Goal: Task Accomplishment & Management: Complete application form

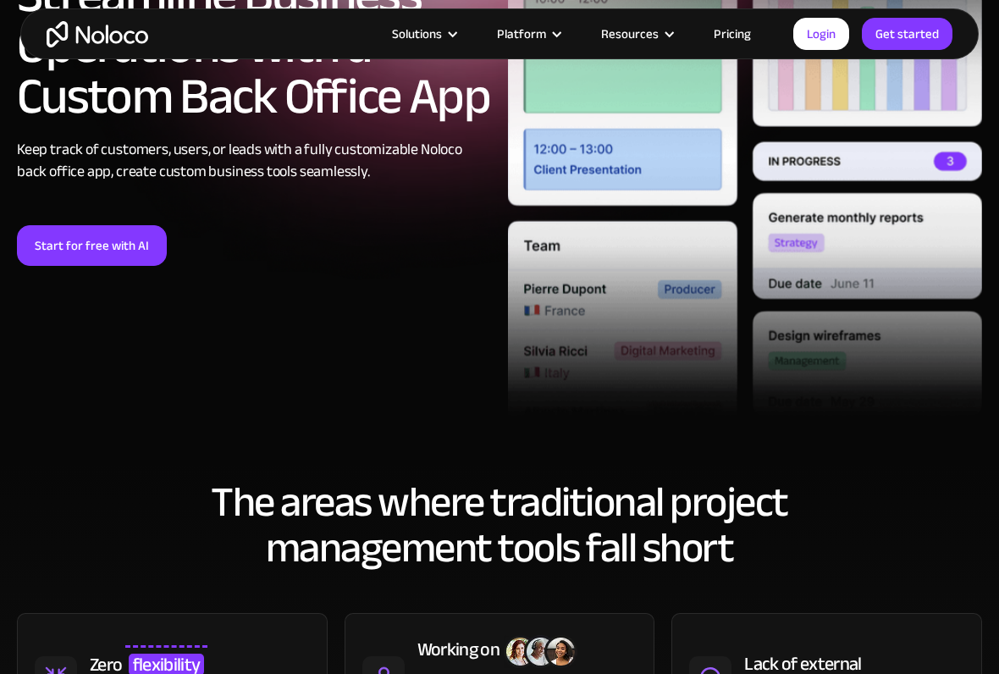
click at [60, 247] on link "Start for free with AI" at bounding box center [92, 245] width 150 height 41
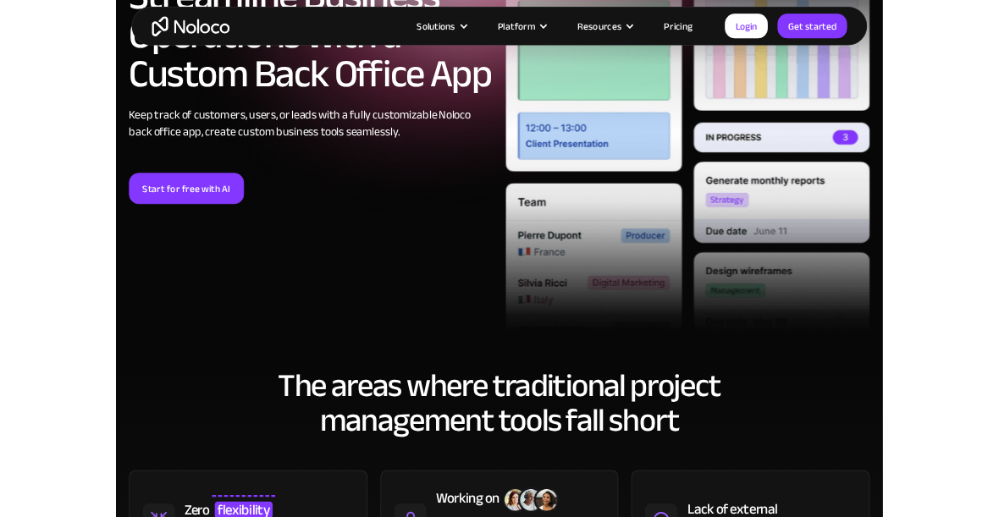
scroll to position [383, 0]
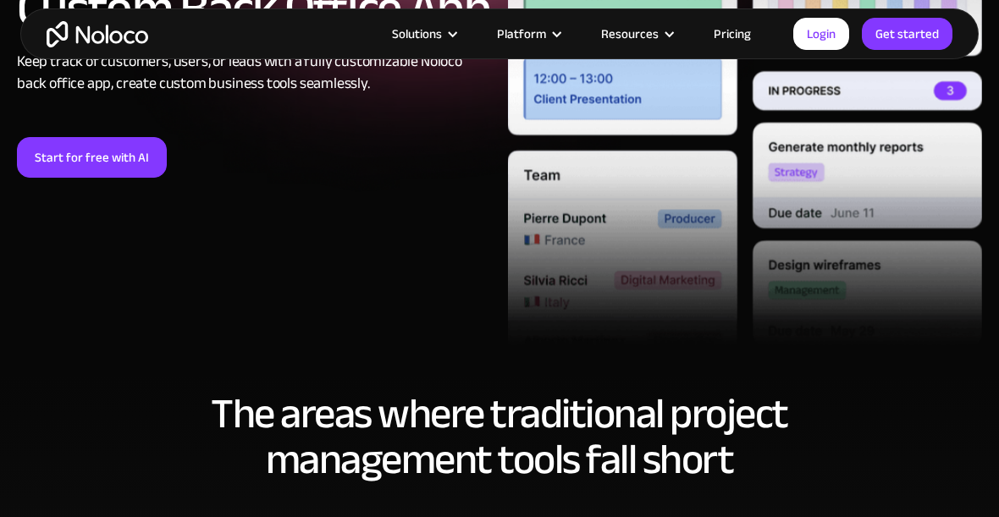
click at [47, 134] on div "Custom Back Office App Builder Streamline Business Operations with a Custom Bac…" at bounding box center [253, 8] width 491 height 339
click at [75, 167] on link "Start for free with AI" at bounding box center [92, 157] width 150 height 41
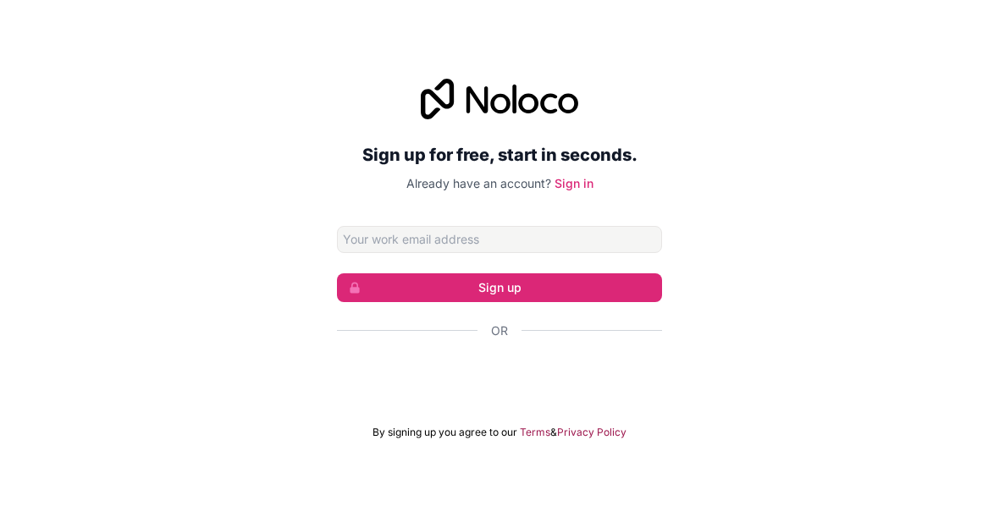
click at [549, 384] on div "Acceder con Google. Se abre en una pestaña nueva" at bounding box center [499, 376] width 325 height 37
click at [614, 377] on div "Acceder con Google. Se abre en una pestaña nueva" at bounding box center [499, 376] width 325 height 37
click at [649, 373] on div "Acceder con Google. Se abre en una pestaña nueva" at bounding box center [499, 376] width 325 height 37
click at [637, 368] on div "Acceder con Google. Se abre en una pestaña nueva" at bounding box center [499, 376] width 325 height 37
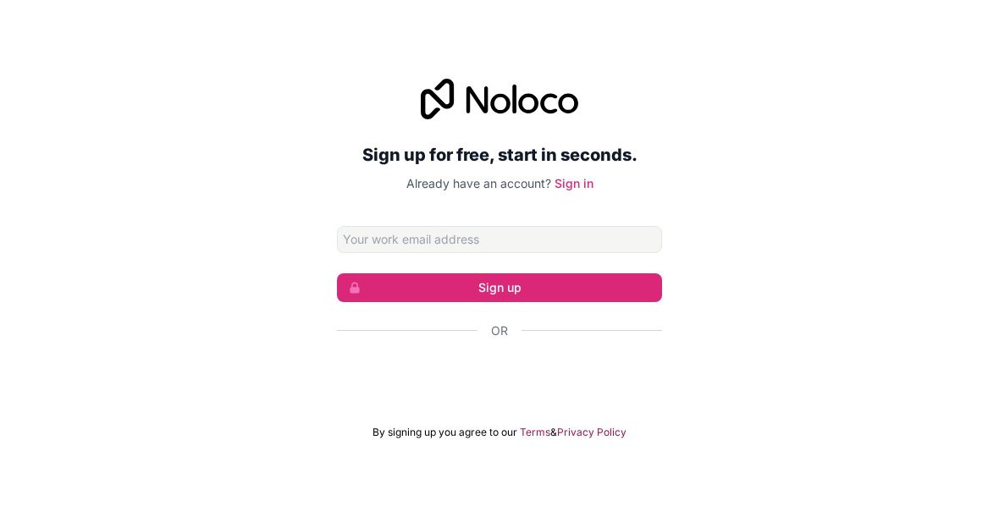
click at [637, 367] on div "Acceder con Google. Se abre en una pestaña nueva" at bounding box center [499, 376] width 325 height 37
click at [643, 371] on div "Acceder con Google. Se abre en una pestaña nueva" at bounding box center [499, 376] width 325 height 37
click at [642, 371] on div "Acceder con Google. Se abre en una pestaña nueva" at bounding box center [499, 376] width 325 height 37
click at [641, 358] on div "Acceder con Google. Se abre en una pestaña nueva" at bounding box center [499, 376] width 325 height 37
click at [524, 377] on div "Acceder con Google. Se abre en una pestaña nueva" at bounding box center [499, 376] width 325 height 37
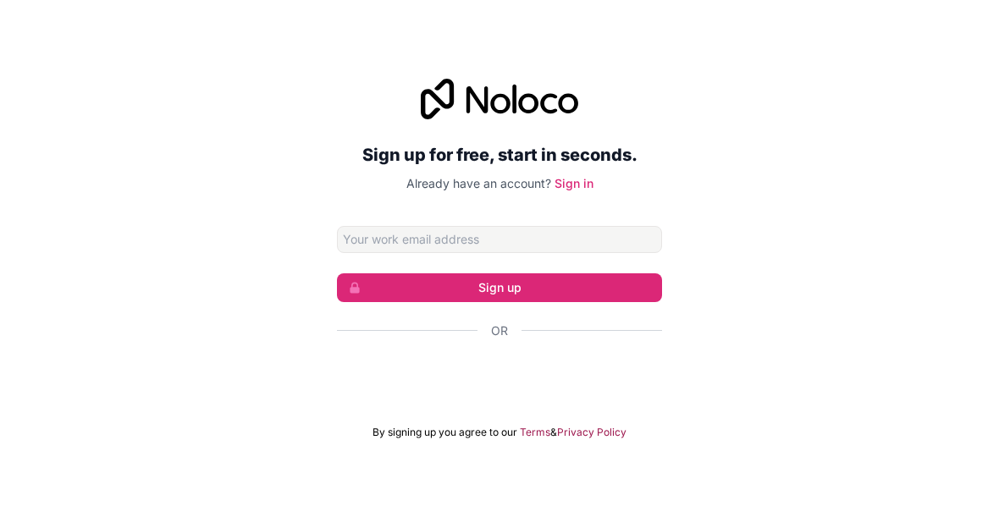
click at [536, 389] on div "Acceder con Google. Se abre en una pestaña nueva" at bounding box center [499, 376] width 325 height 37
click at [528, 383] on div "Acceder con Google. Se abre en una pestaña nueva" at bounding box center [499, 376] width 325 height 37
click at [600, 374] on div "Acceder con Google. Se abre en una pestaña nueva" at bounding box center [499, 376] width 325 height 37
click at [600, 373] on div "Acceder con Google. Se abre en una pestaña nueva" at bounding box center [499, 376] width 325 height 37
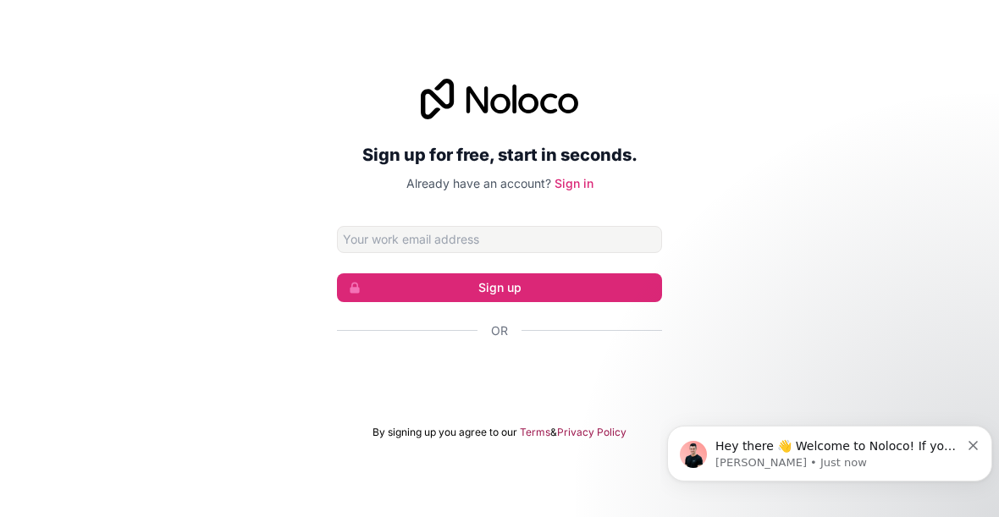
click at [640, 381] on div "Acceder con Google. Se abre en una pestaña nueva" at bounding box center [499, 376] width 325 height 37
click at [639, 380] on div "Acceder con Google. Se abre en una pestaña nueva" at bounding box center [499, 376] width 325 height 37
click at [975, 434] on div "Hey there 👋 Welcome to Noloco! If you have any questions, just reply to this me…" at bounding box center [829, 454] width 325 height 56
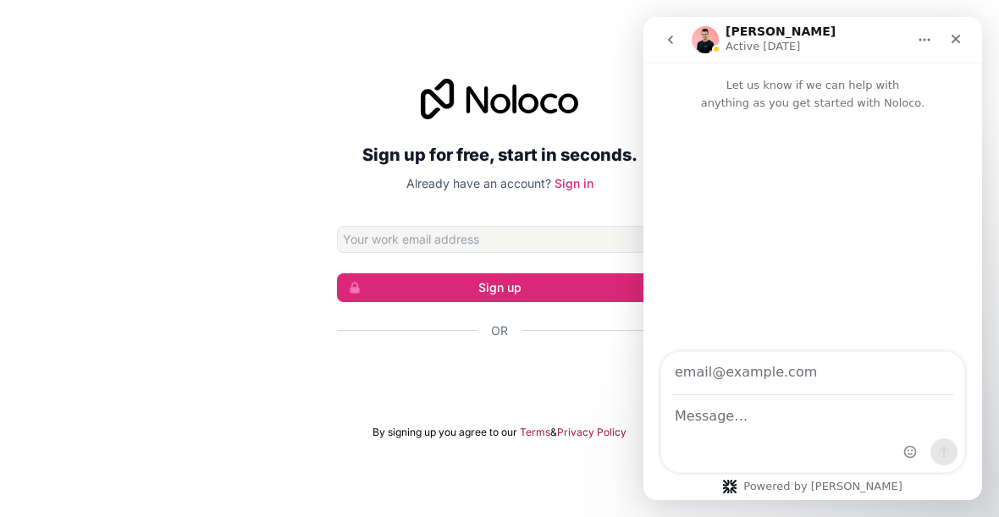
click at [343, 301] on span "submit" at bounding box center [350, 287] width 24 height 27
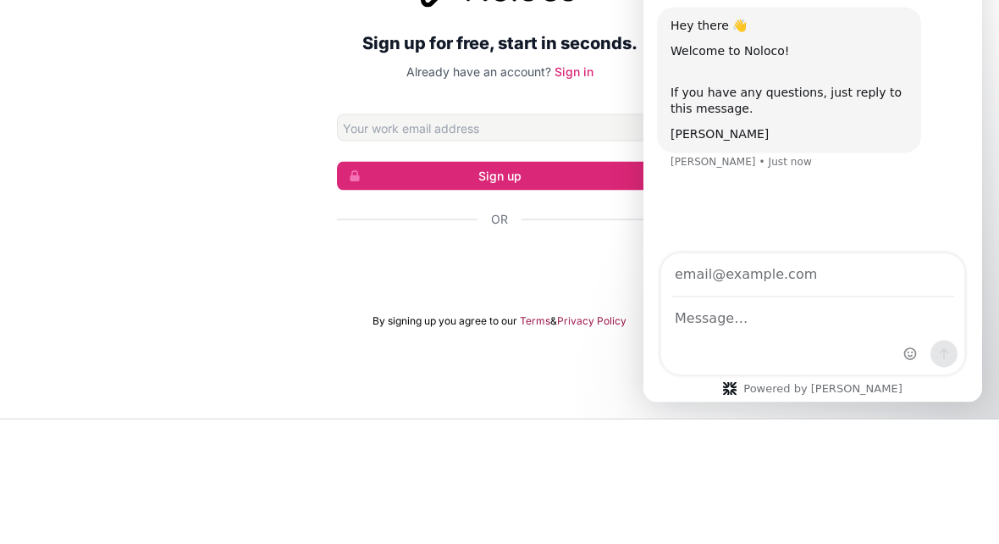
click at [141, 168] on div "Sign up for free, start in seconds. Already have an account? Sign in Sign up Or…" at bounding box center [499, 272] width 999 height 408
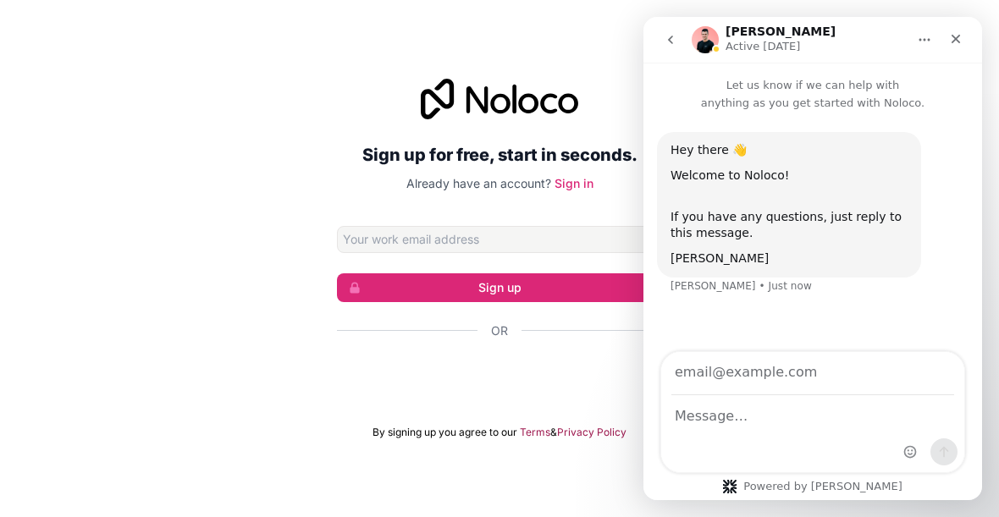
click at [688, 20] on nav "[PERSON_NAME] Active [DATE]" at bounding box center [812, 40] width 339 height 46
click at [674, 40] on icon "go back" at bounding box center [671, 40] width 14 height 14
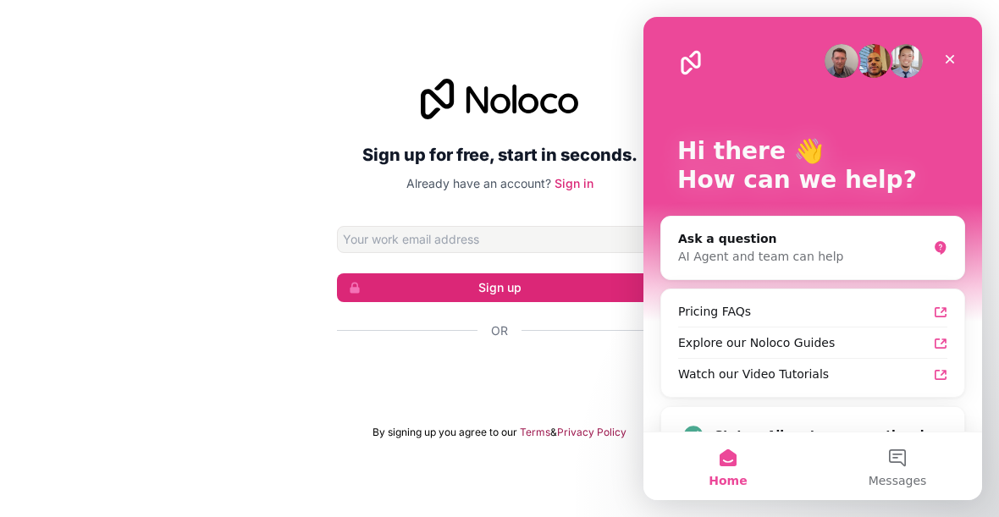
click at [963, 58] on div "Close" at bounding box center [950, 59] width 30 height 30
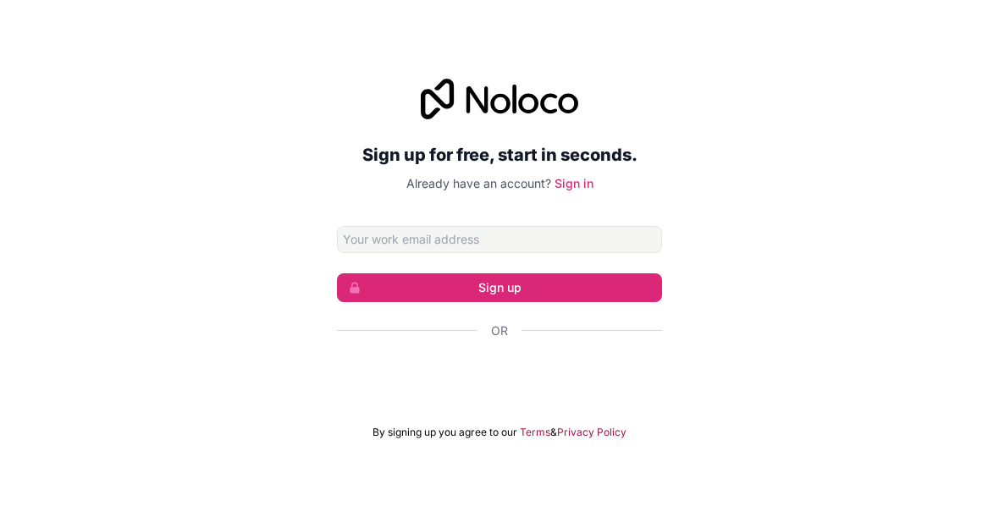
click at [374, 378] on div "Acceder con Google. Se abre en una pestaña nueva" at bounding box center [499, 376] width 325 height 37
click at [362, 378] on div "Acceder con Google. Se abre en una pestaña nueva" at bounding box center [499, 376] width 325 height 37
click at [640, 384] on div "Acceder con Google. Se abre en una pestaña nueva" at bounding box center [499, 376] width 325 height 37
click at [649, 374] on div "Acceder con Google. Se abre en una pestaña nueva" at bounding box center [499, 376] width 325 height 37
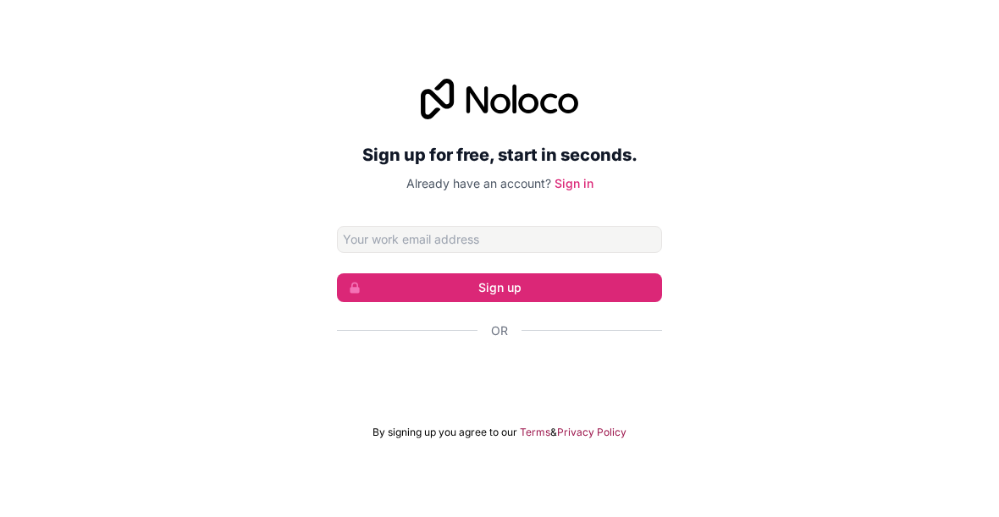
click at [618, 406] on form "Sign up Or By signing up you agree to our Terms & Privacy Policy" at bounding box center [499, 332] width 325 height 213
